Goal: Task Accomplishment & Management: Use online tool/utility

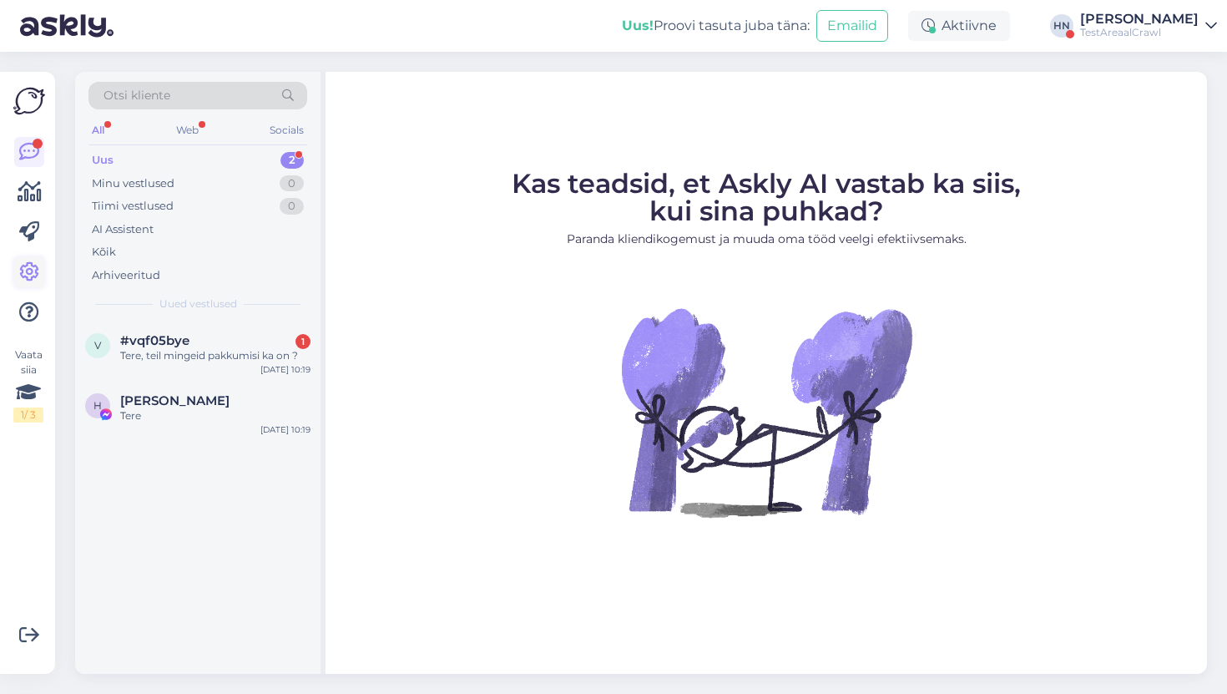
click at [23, 260] on link at bounding box center [29, 272] width 30 height 30
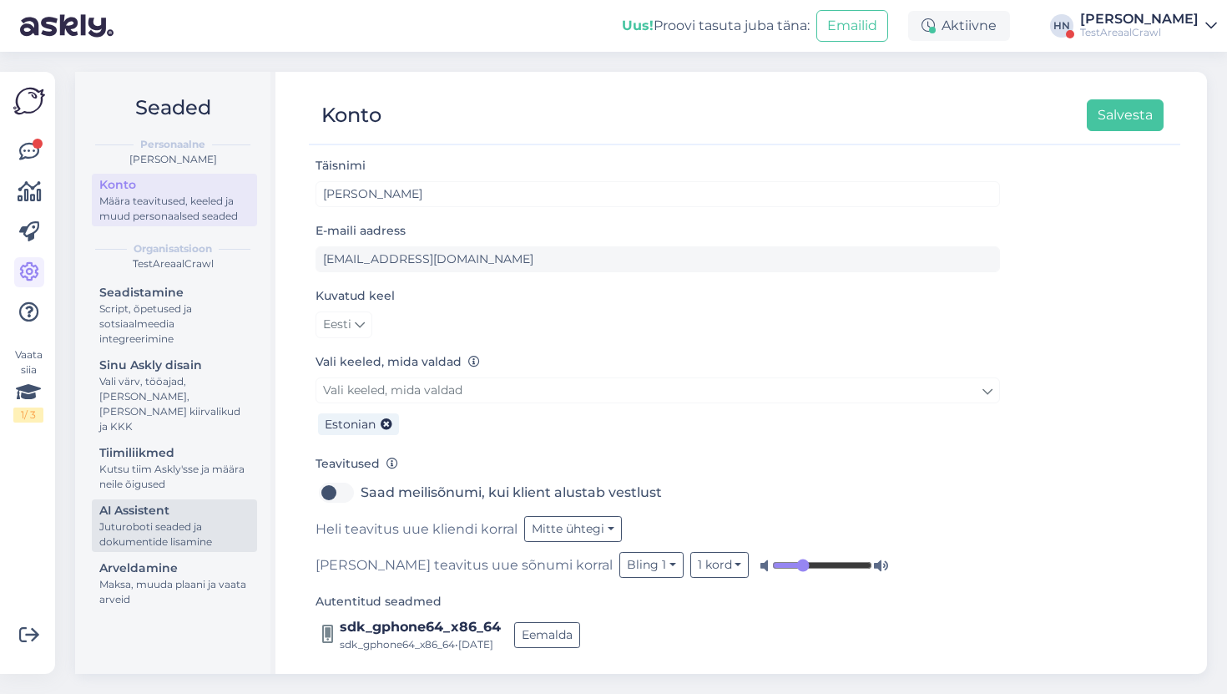
click at [154, 499] on link "AI Assistent [PERSON_NAME] seaded ja dokumentide lisamine" at bounding box center [174, 525] width 165 height 53
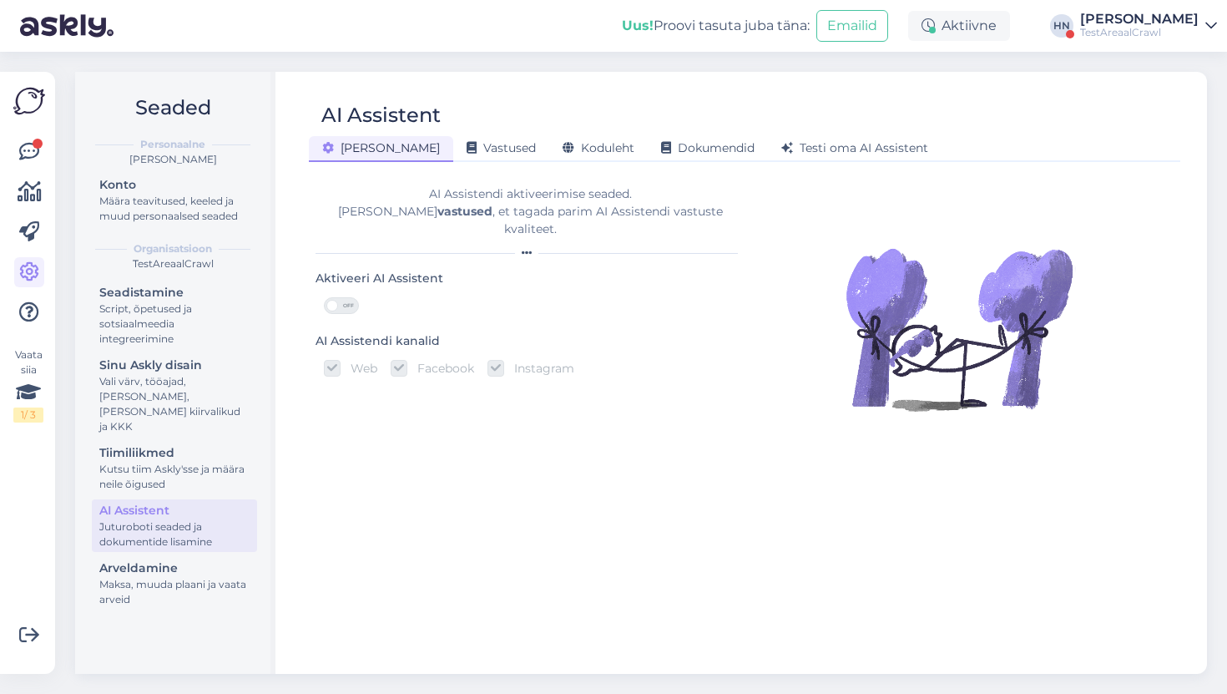
click at [516, 131] on div "[PERSON_NAME] Vastused Koduleht Dokumendid [PERSON_NAME] oma AI Assistent" at bounding box center [736, 145] width 855 height 29
click at [549, 139] on div "Koduleht" at bounding box center [598, 149] width 98 height 26
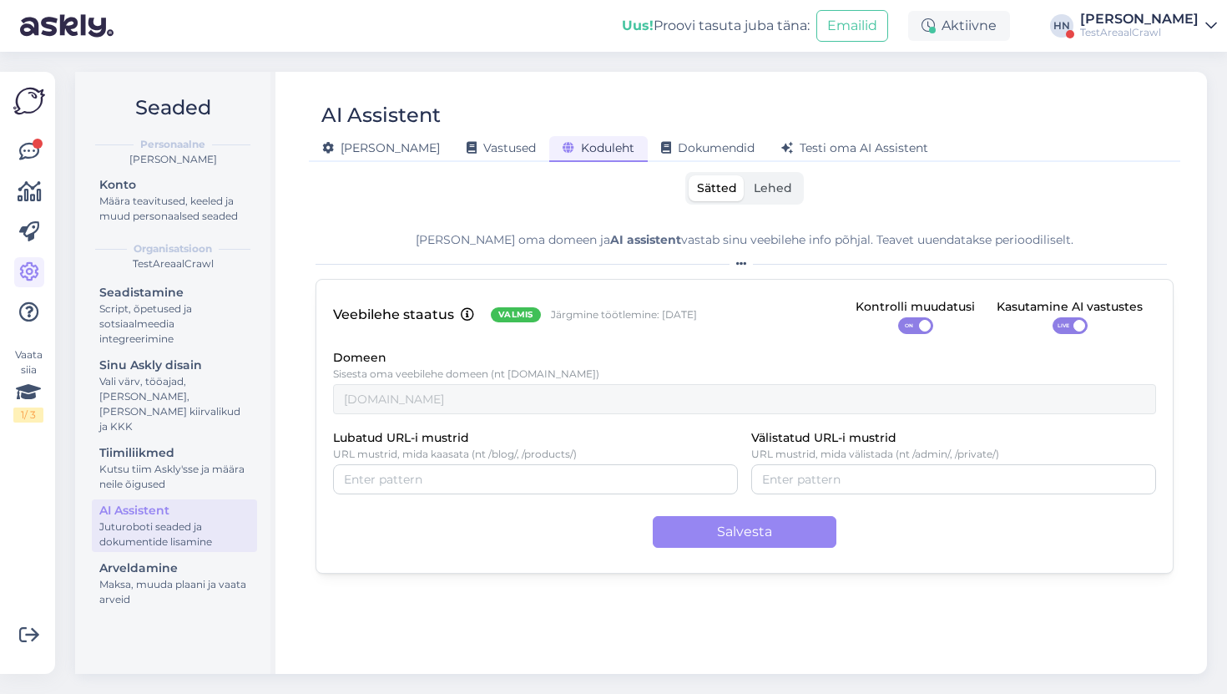
click at [1159, 13] on div "[PERSON_NAME]" at bounding box center [1139, 19] width 119 height 13
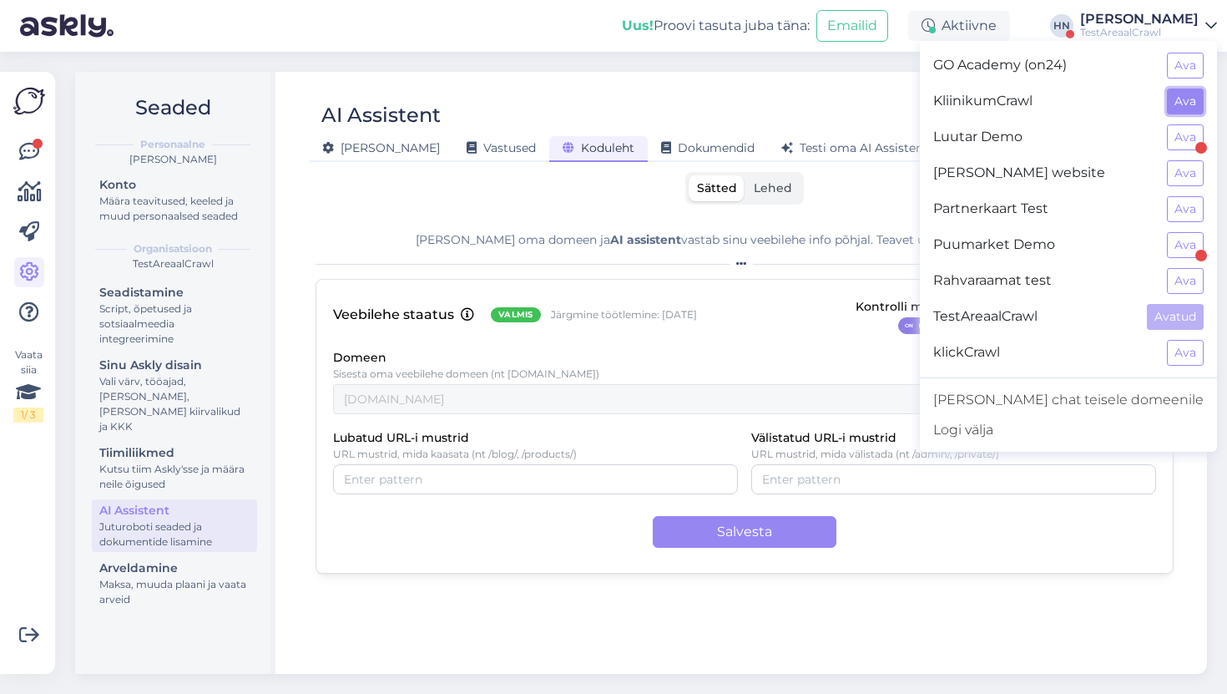
click at [1178, 106] on button "Ava" at bounding box center [1185, 101] width 37 height 26
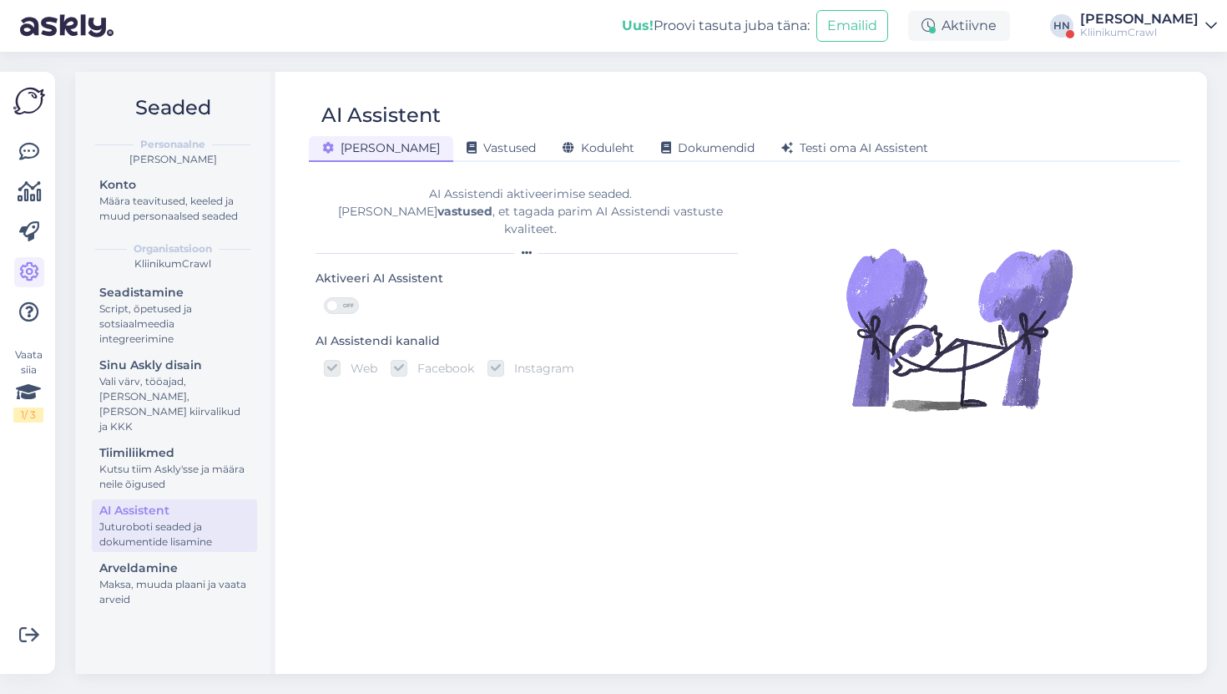
click at [561, 165] on div "AI Assistent [PERSON_NAME] Vastused Koduleht Dokumendid [PERSON_NAME] oma AI As…" at bounding box center [744, 373] width 925 height 602
click at [563, 147] on span "Koduleht" at bounding box center [599, 147] width 72 height 15
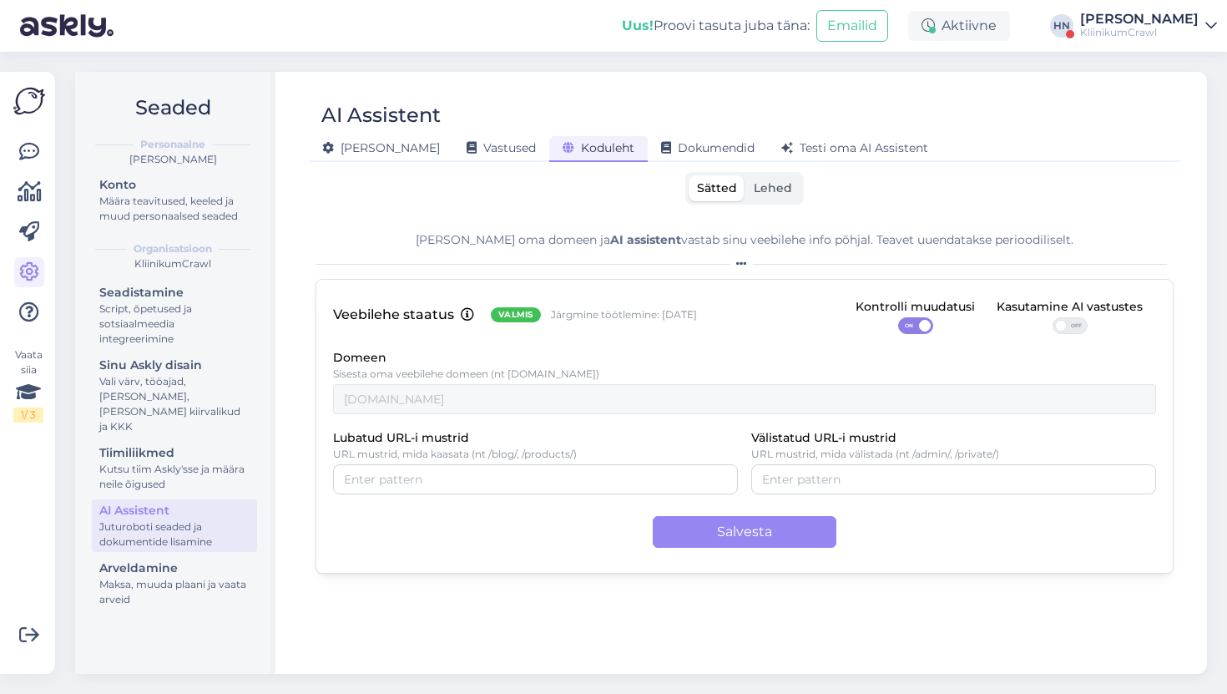
click at [790, 192] on span "Lehed" at bounding box center [773, 187] width 38 height 15
click at [745, 175] on input "Lehed" at bounding box center [745, 175] width 0 height 0
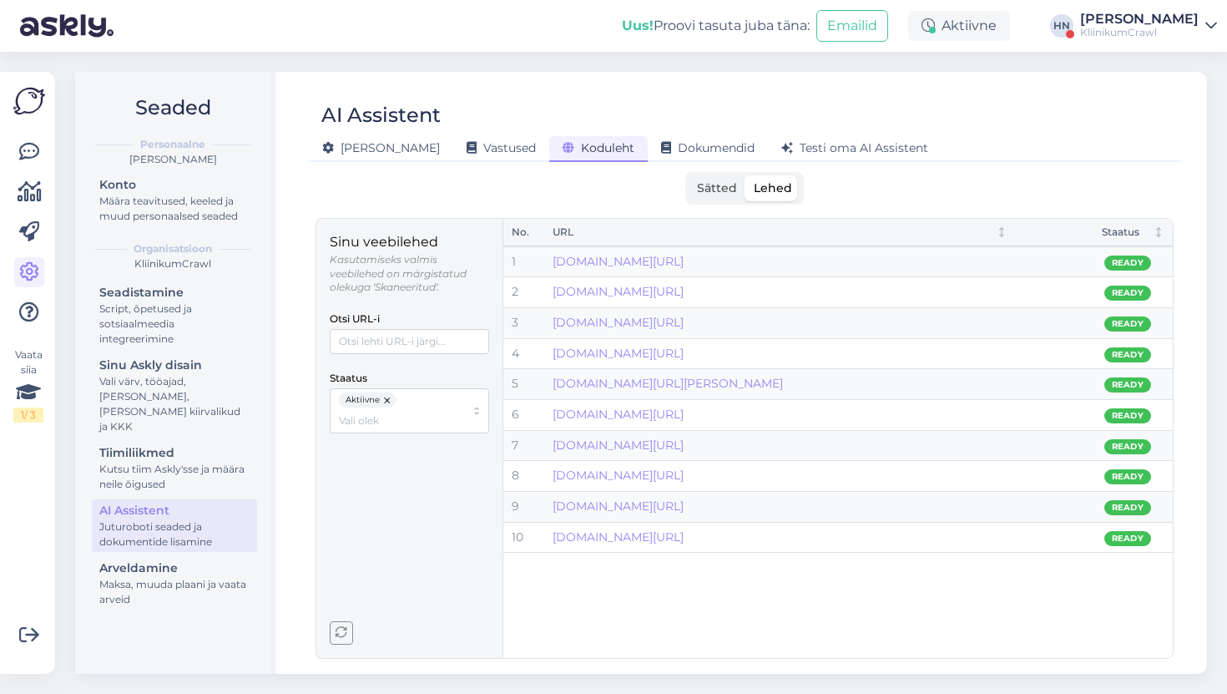
click at [1145, 32] on div "KliinikumCrawl" at bounding box center [1139, 32] width 119 height 13
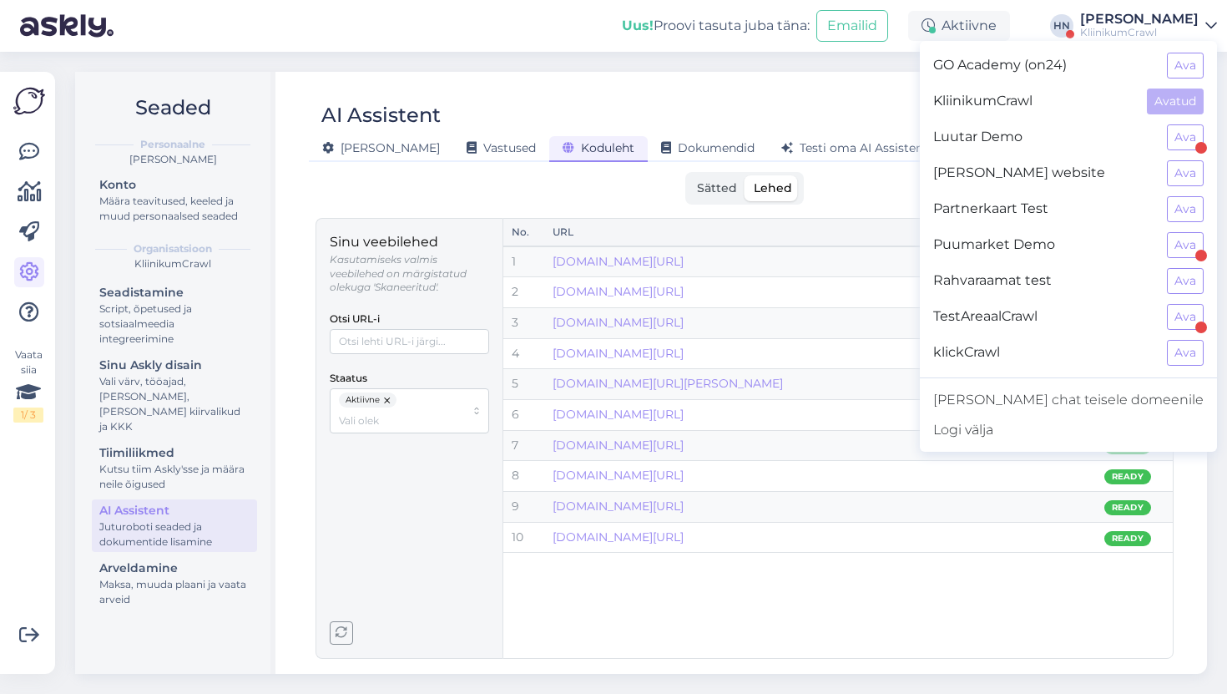
click at [923, 127] on div "AI Assistent" at bounding box center [736, 115] width 855 height 32
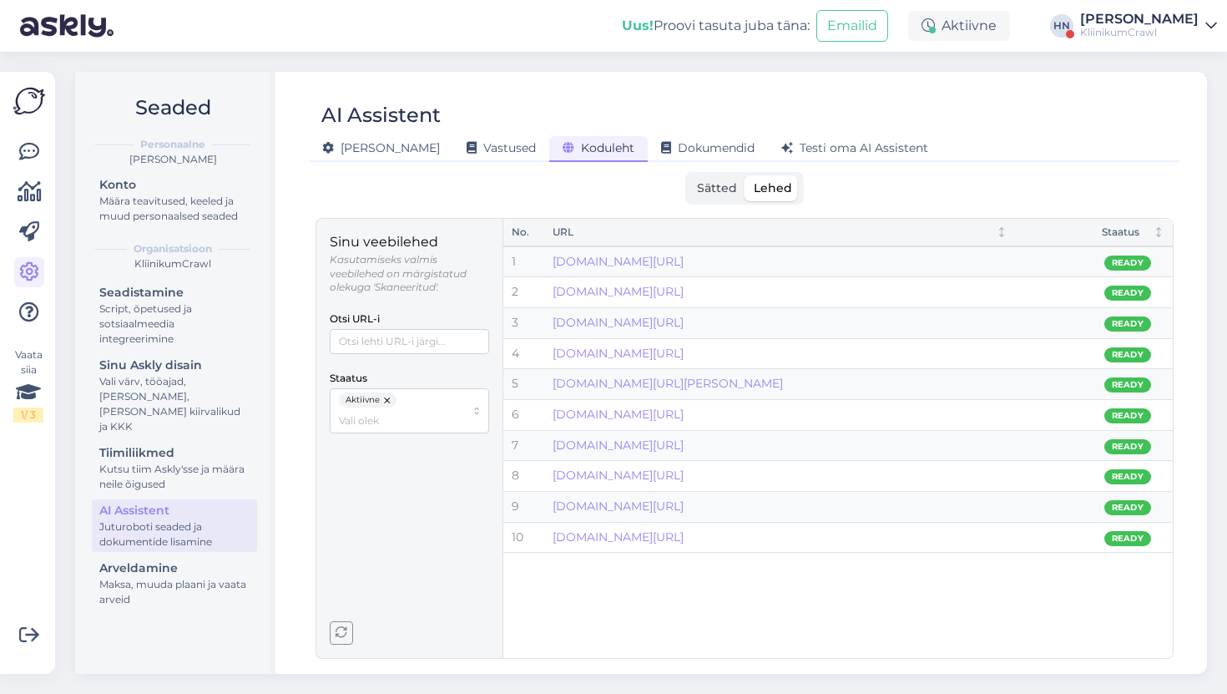
click at [388, 405] on button "button" at bounding box center [388, 399] width 17 height 15
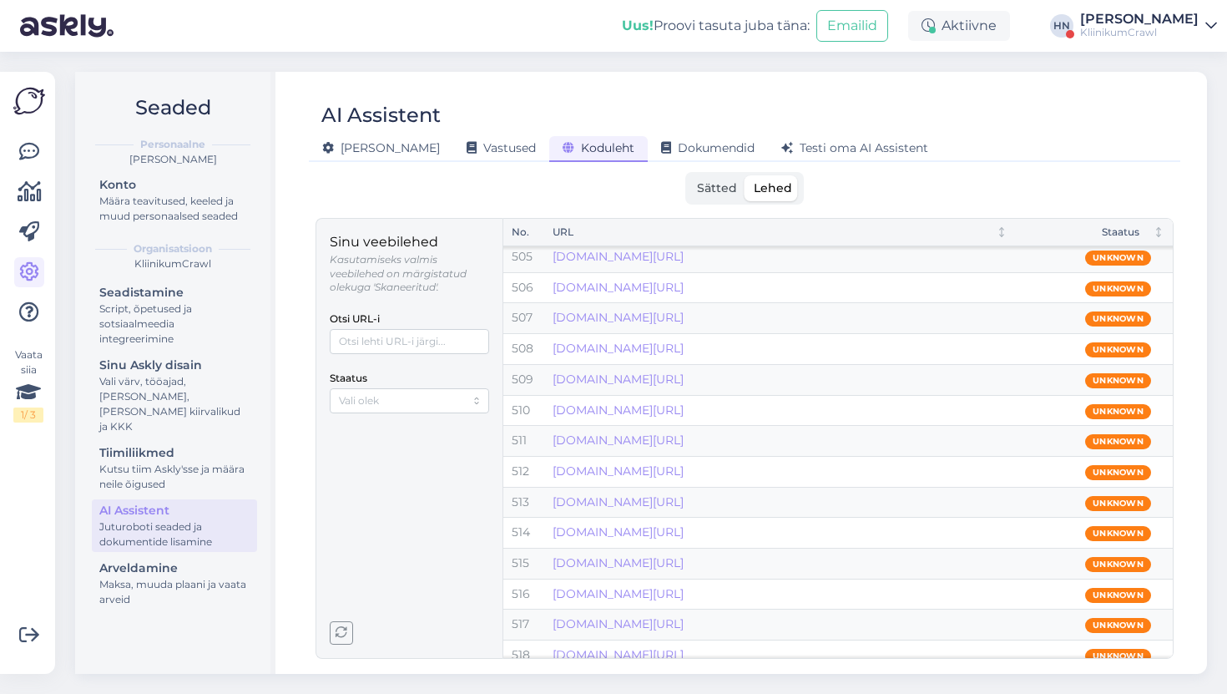
scroll to position [14906, 0]
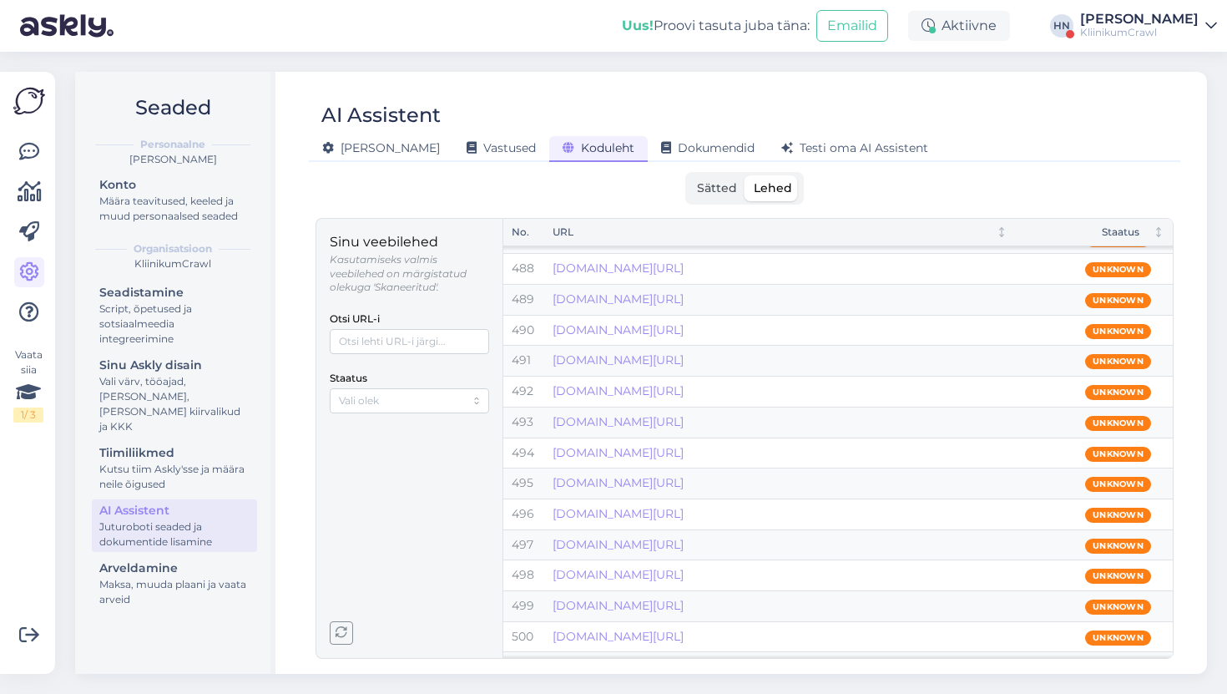
click at [1129, 22] on div "[PERSON_NAME]" at bounding box center [1139, 19] width 119 height 13
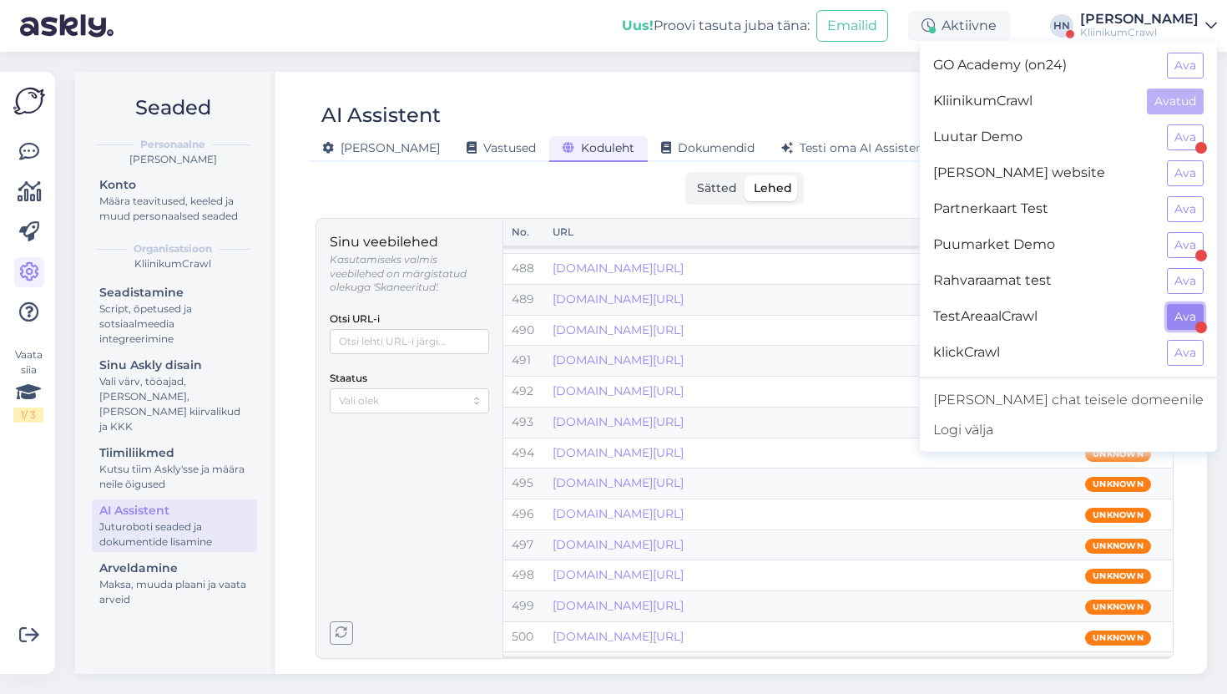
click at [1184, 326] on button "Ava" at bounding box center [1185, 317] width 37 height 26
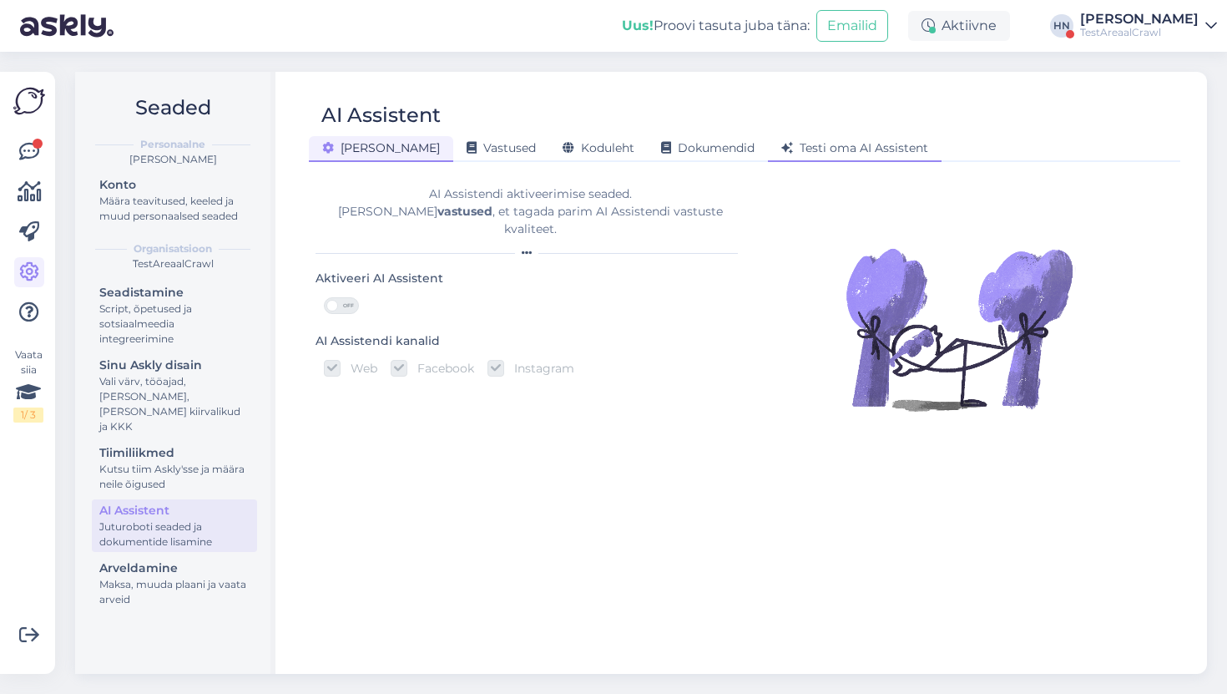
click at [768, 138] on div "Testi oma AI Assistent" at bounding box center [855, 149] width 174 height 26
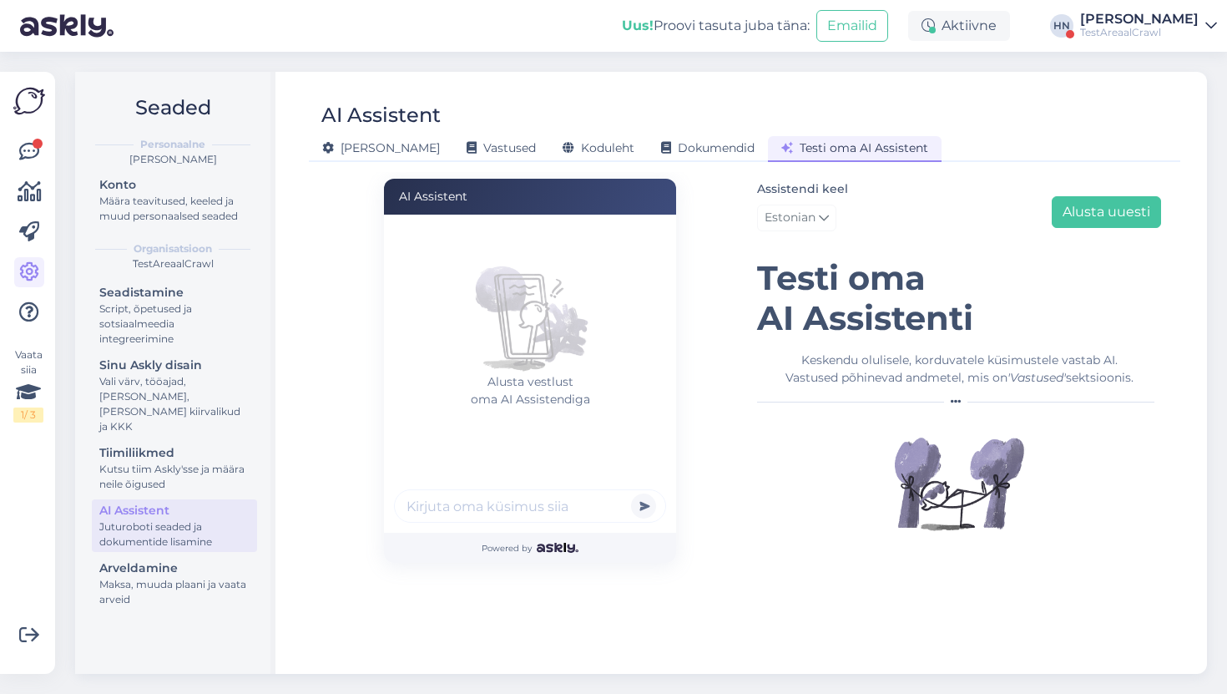
click at [502, 512] on input "text" at bounding box center [530, 505] width 272 height 33
paste input "[DATE] 09:57:09 6:57AM TRC internal/assistant/actiontask/version_2.go:253 > IsA…"
click at [502, 512] on input "text" at bounding box center [530, 505] width 272 height 33
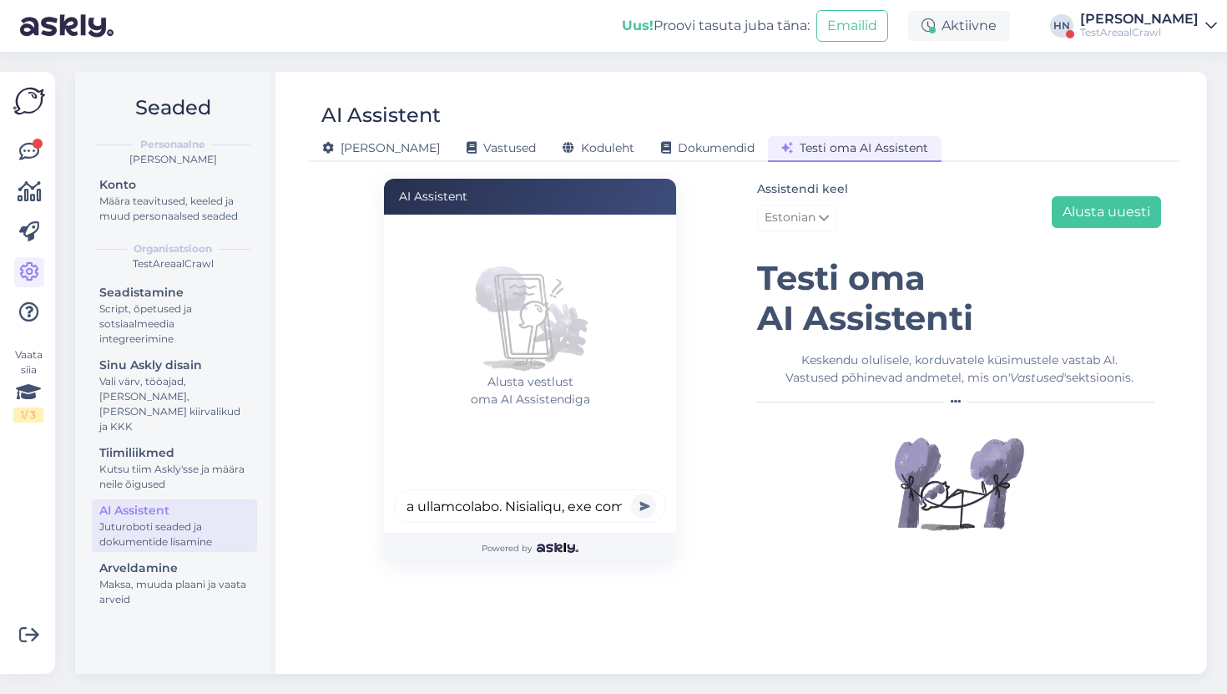
click at [502, 512] on input "text" at bounding box center [530, 505] width 272 height 33
type input "Mis philips telekaid teil on ?"
click at [631, 493] on button "submit" at bounding box center [643, 505] width 25 height 25
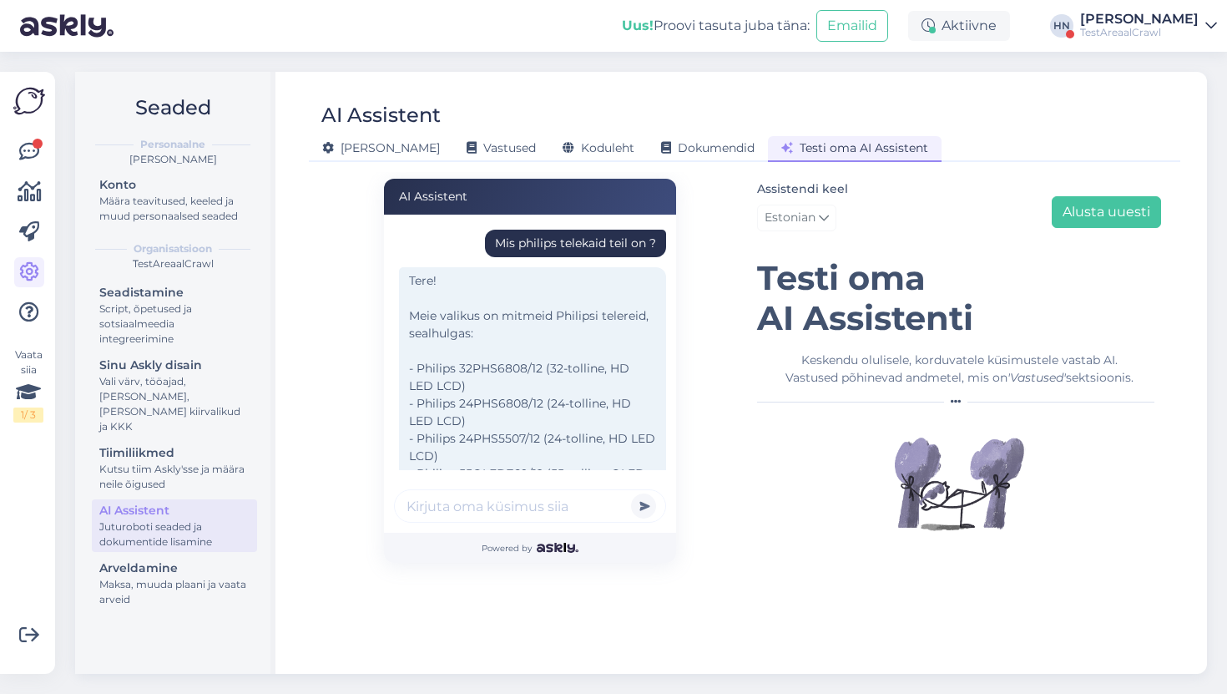
click at [552, 227] on div "Mis philips telekaid teil on ? Tere! Meie valikus on mitmeid Philipsi telereid,…" at bounding box center [535, 345] width 282 height 250
copy div "Mis philips telekaid teil on ?"
